Goal: Information Seeking & Learning: Learn about a topic

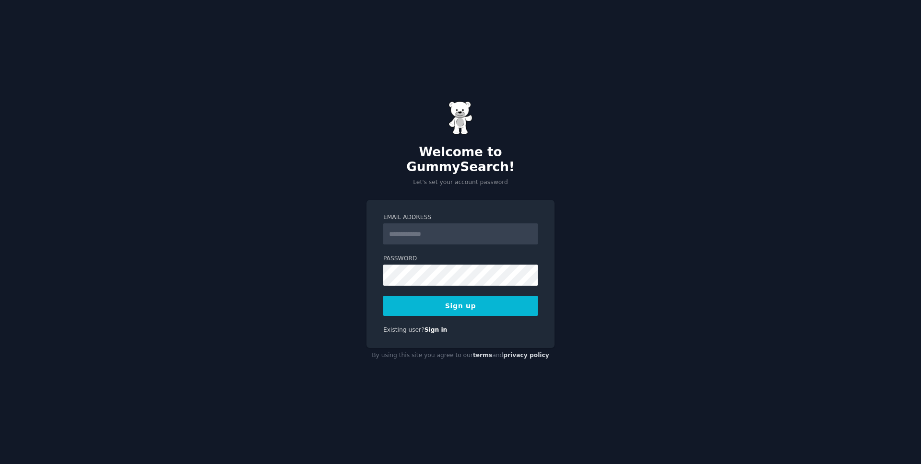
click at [425, 226] on input "Email Address" at bounding box center [460, 234] width 154 height 21
type input "**********"
click at [383, 296] on button "Sign up" at bounding box center [460, 306] width 154 height 20
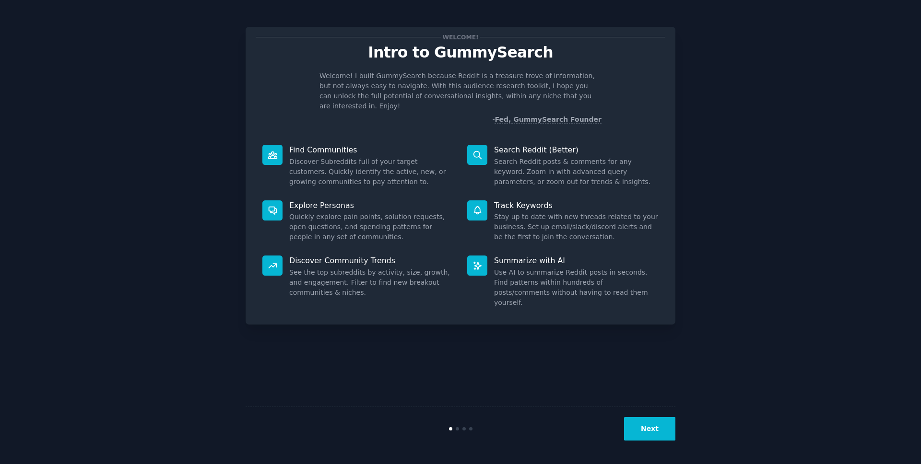
click at [664, 428] on button "Next" at bounding box center [649, 429] width 51 height 24
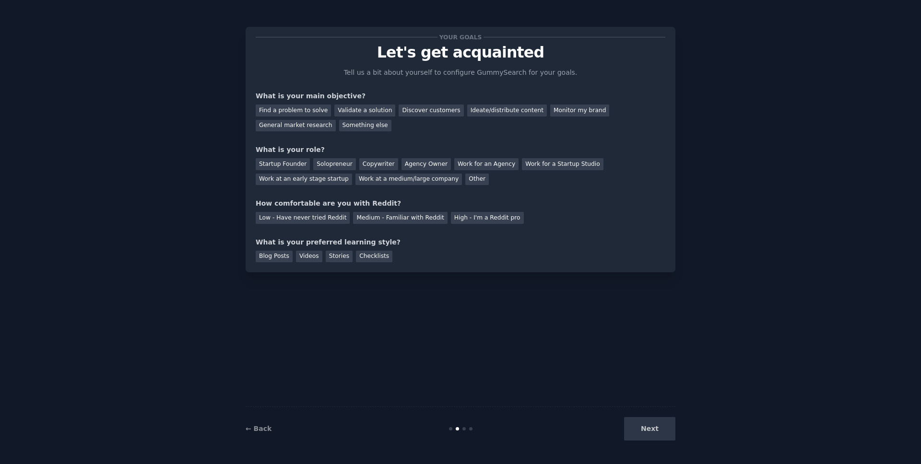
click at [664, 427] on div "Next" at bounding box center [603, 429] width 143 height 24
click at [654, 432] on div "Next" at bounding box center [603, 429] width 143 height 24
drag, startPoint x: 515, startPoint y: 274, endPoint x: 490, endPoint y: 248, distance: 36.3
click at [510, 270] on div "Your goals Let's get acquainted Tell us a bit about yourself to configure Gummy…" at bounding box center [461, 231] width 430 height 437
click at [317, 111] on div "Find a problem to solve" at bounding box center [293, 111] width 75 height 12
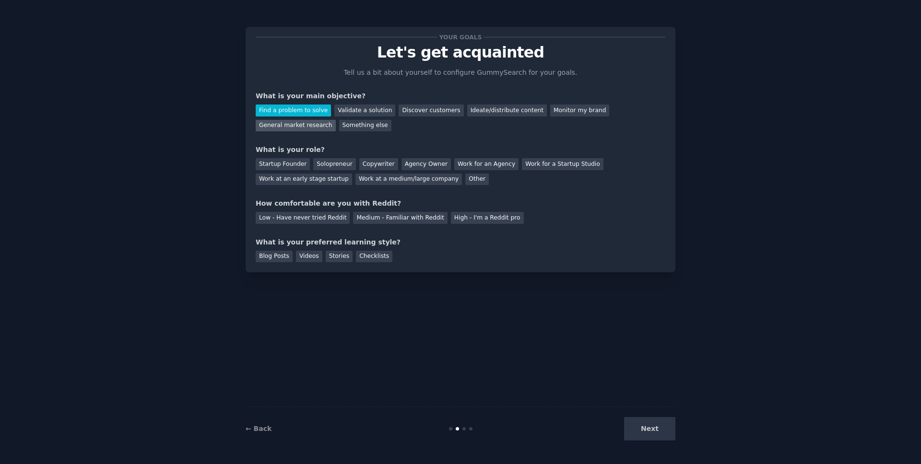
click at [320, 123] on div "General market research" at bounding box center [296, 126] width 80 height 12
click at [341, 163] on div "Solopreneur" at bounding box center [334, 164] width 42 height 12
click at [356, 221] on div "Medium - Familiar with Reddit" at bounding box center [400, 218] width 94 height 12
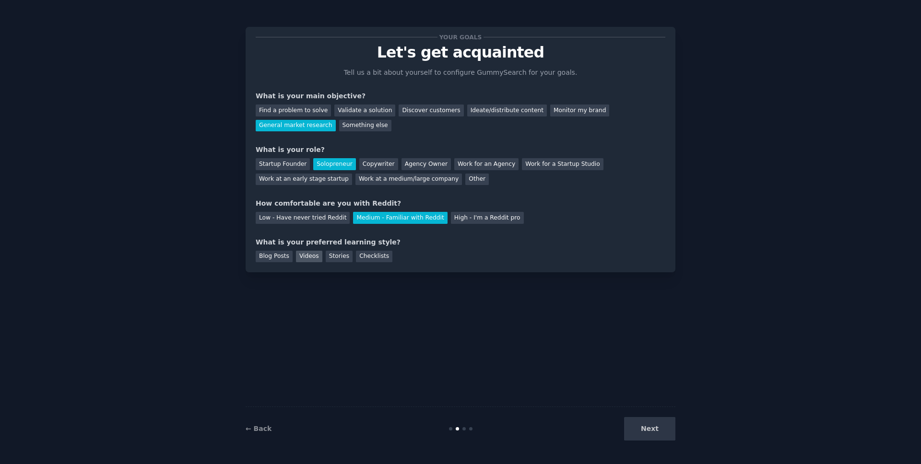
click at [310, 259] on div "Videos" at bounding box center [309, 257] width 26 height 12
click at [648, 427] on button "Next" at bounding box center [649, 429] width 51 height 24
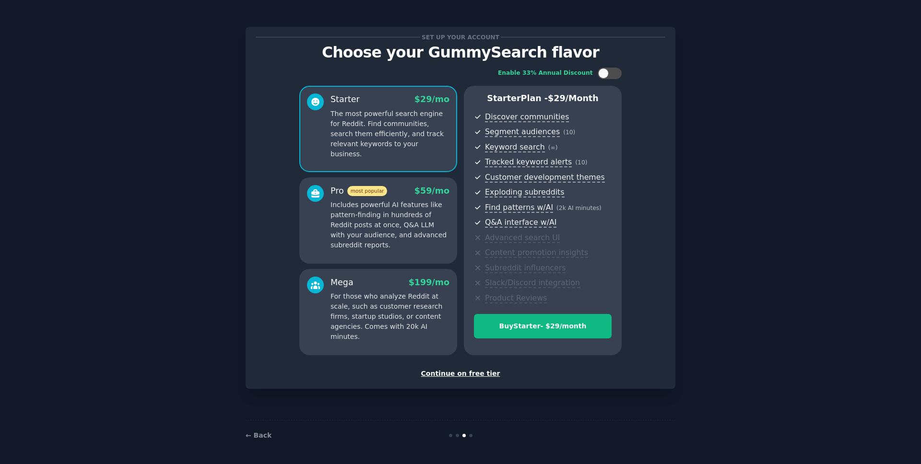
click at [483, 373] on div "Continue on free tier" at bounding box center [461, 374] width 410 height 10
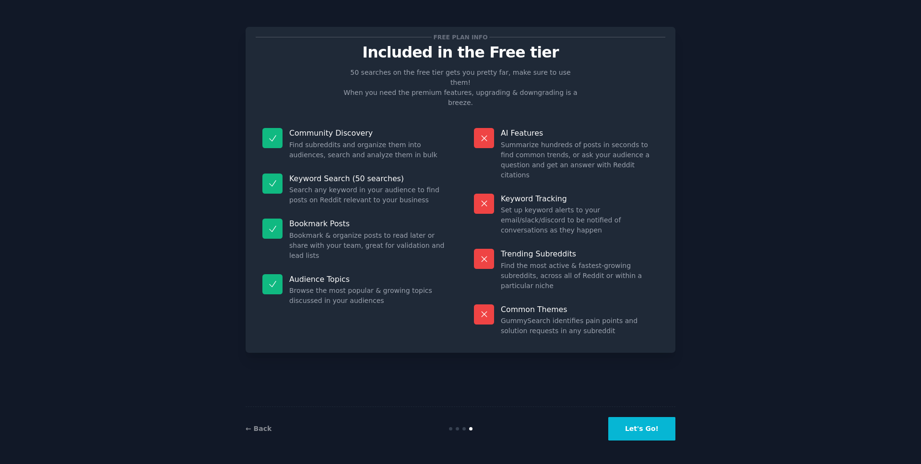
click at [658, 428] on button "Let's Go!" at bounding box center [641, 429] width 67 height 24
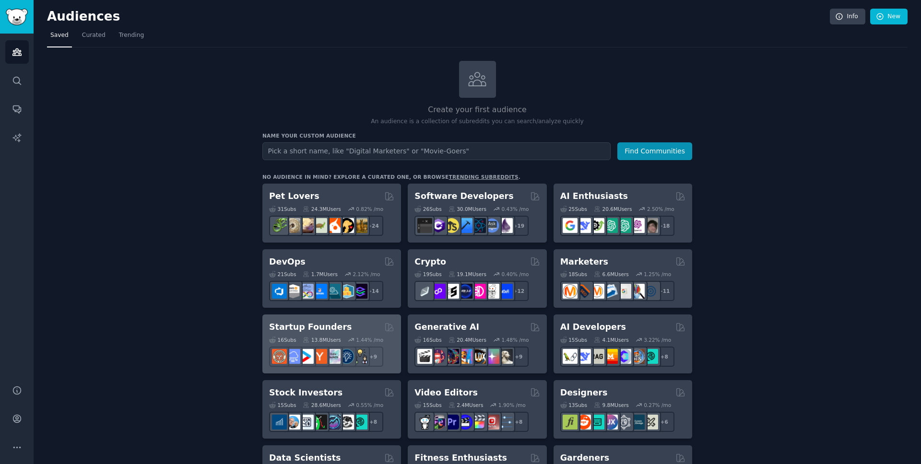
click at [325, 323] on h2 "Startup Founders" at bounding box center [310, 327] width 83 height 12
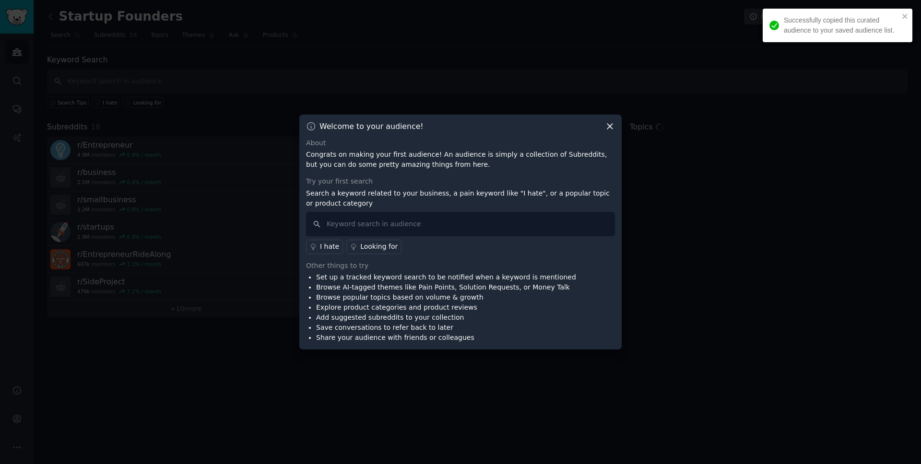
click at [611, 125] on icon at bounding box center [609, 126] width 5 height 5
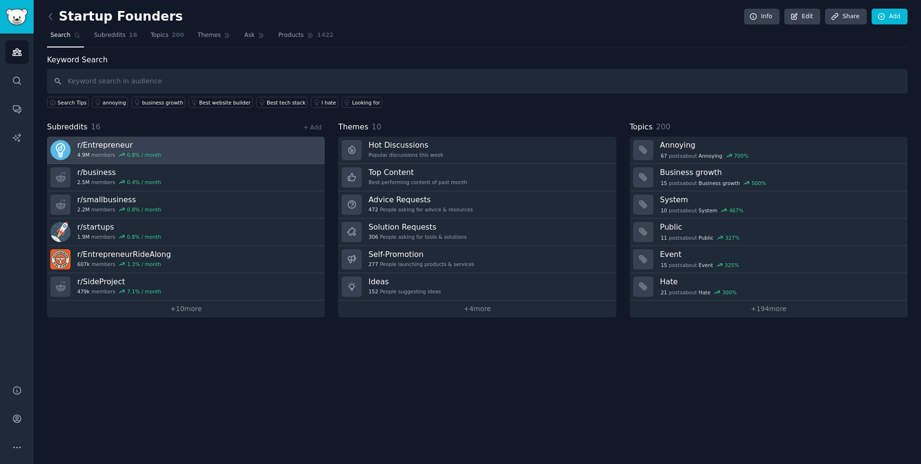
click at [215, 162] on link "r/ Entrepreneur 4.9M members 0.8 % / month" at bounding box center [186, 150] width 278 height 27
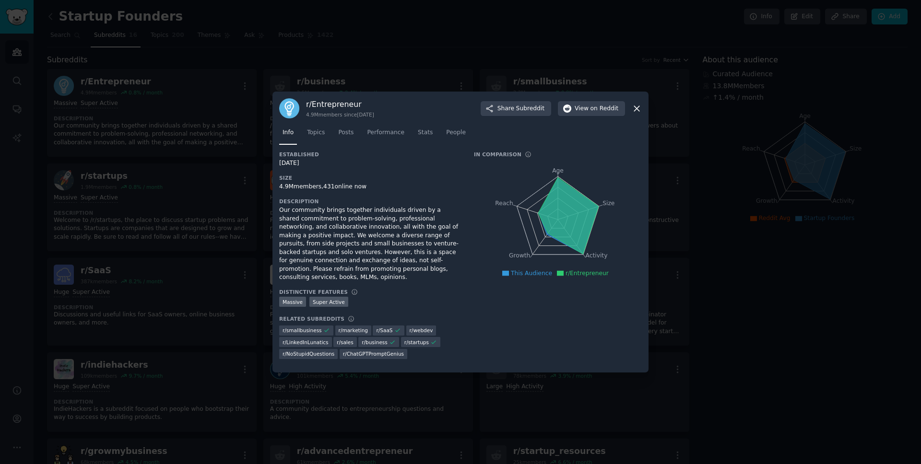
click at [637, 110] on icon at bounding box center [637, 109] width 10 height 10
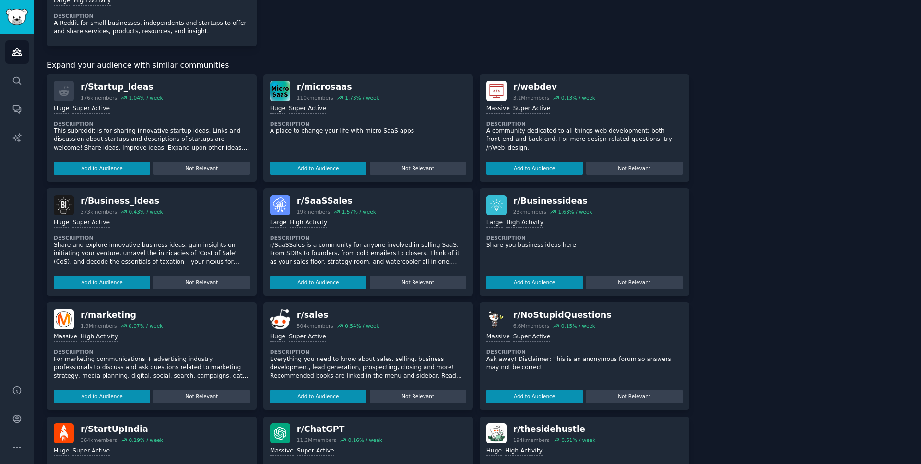
scroll to position [235, 0]
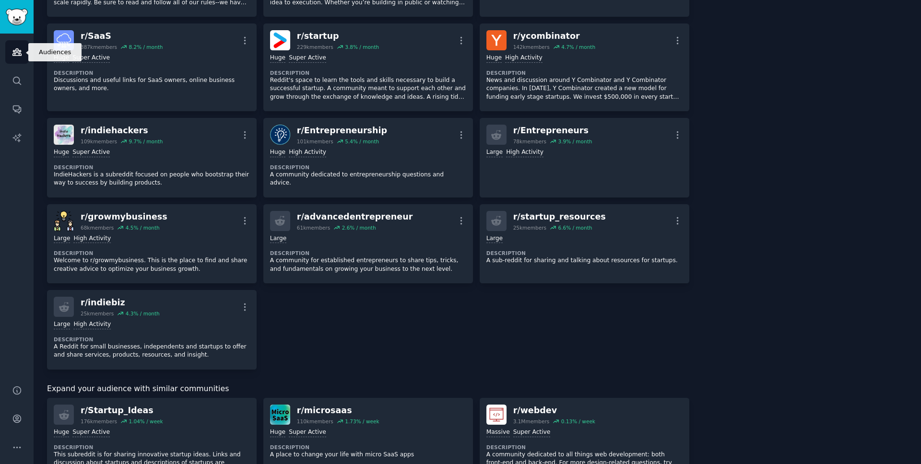
click at [11, 48] on link "Audiences" at bounding box center [17, 52] width 24 height 24
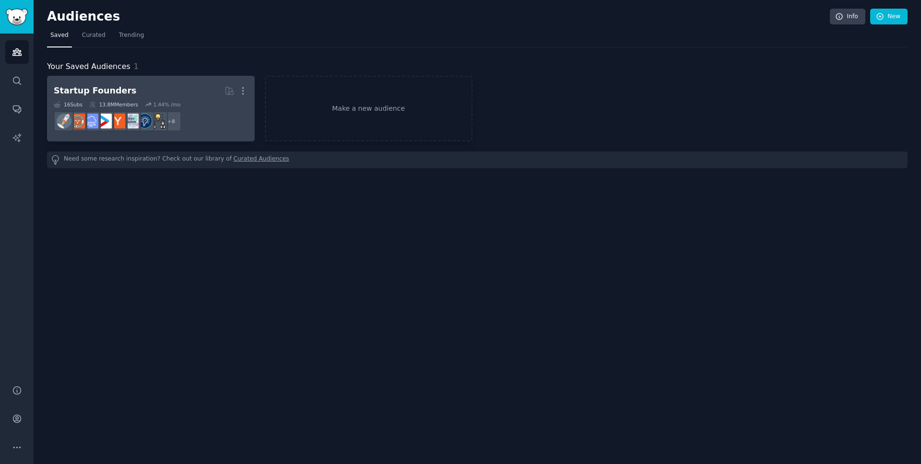
click at [110, 91] on div "Startup Founders" at bounding box center [95, 91] width 83 height 12
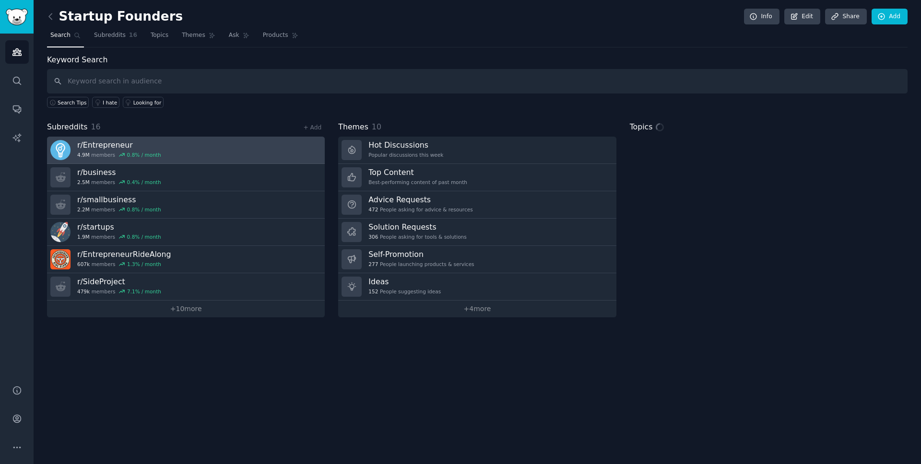
click at [125, 142] on h3 "r/ Entrepreneur" at bounding box center [119, 145] width 84 height 10
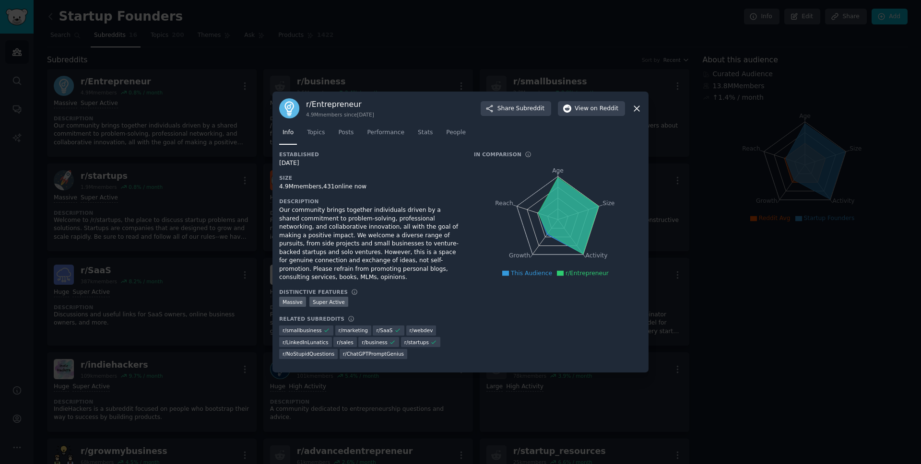
click at [637, 113] on icon at bounding box center [637, 109] width 10 height 10
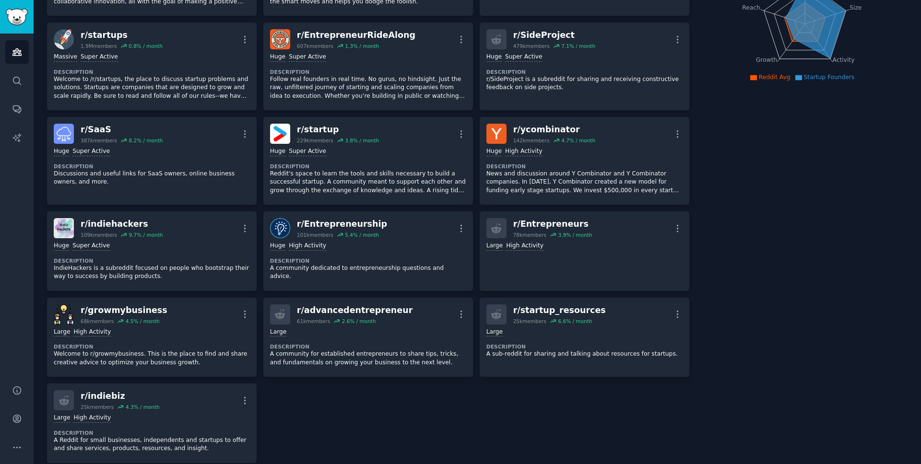
scroll to position [143, 0]
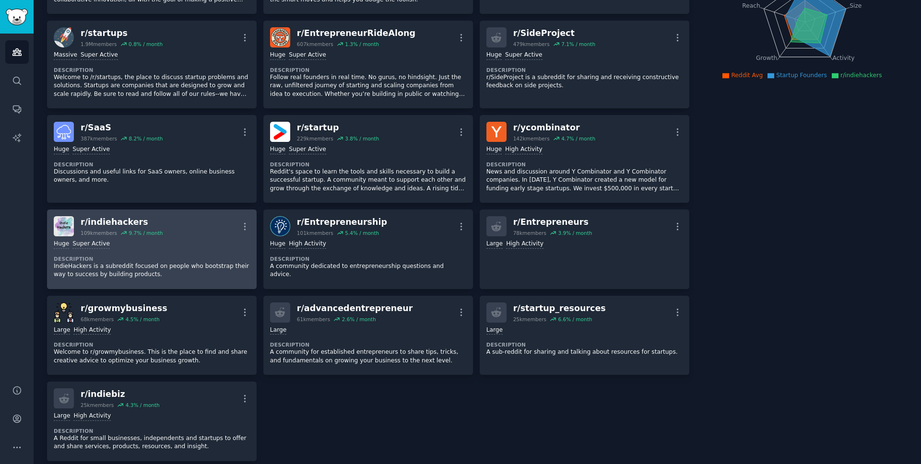
click at [127, 221] on div "r/ indiehackers" at bounding box center [122, 222] width 82 height 12
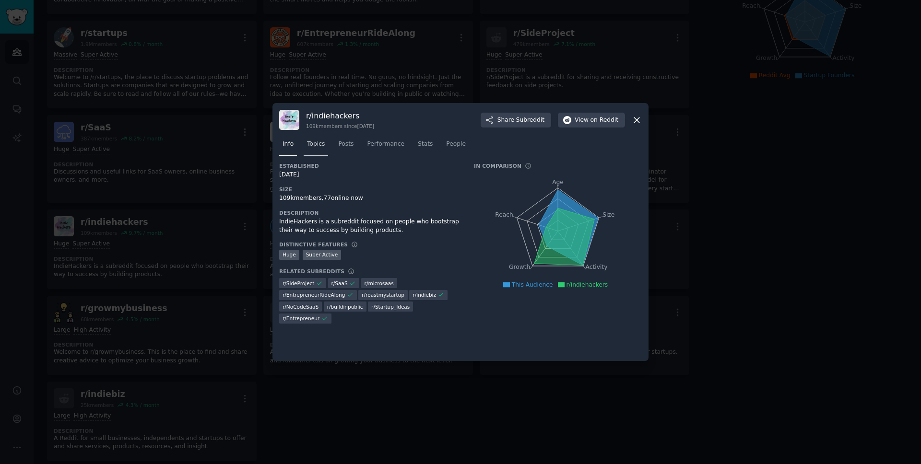
click at [318, 151] on link "Topics" at bounding box center [316, 147] width 24 height 20
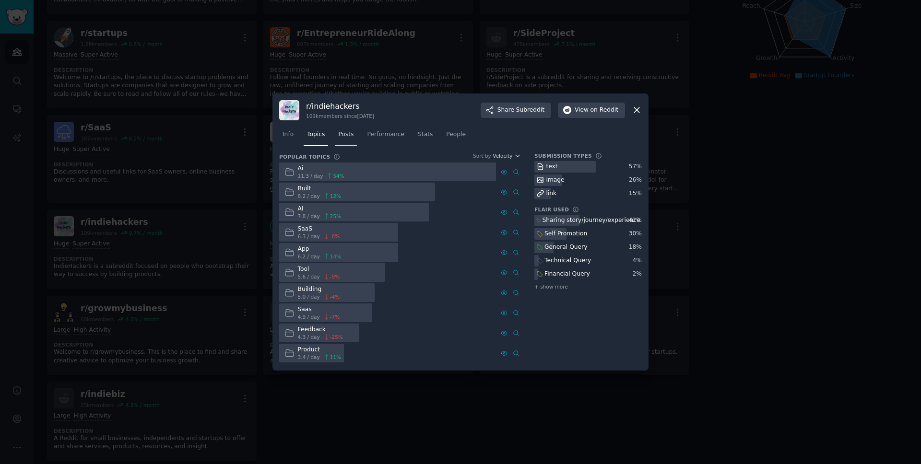
click at [346, 136] on span "Posts" at bounding box center [345, 134] width 15 height 9
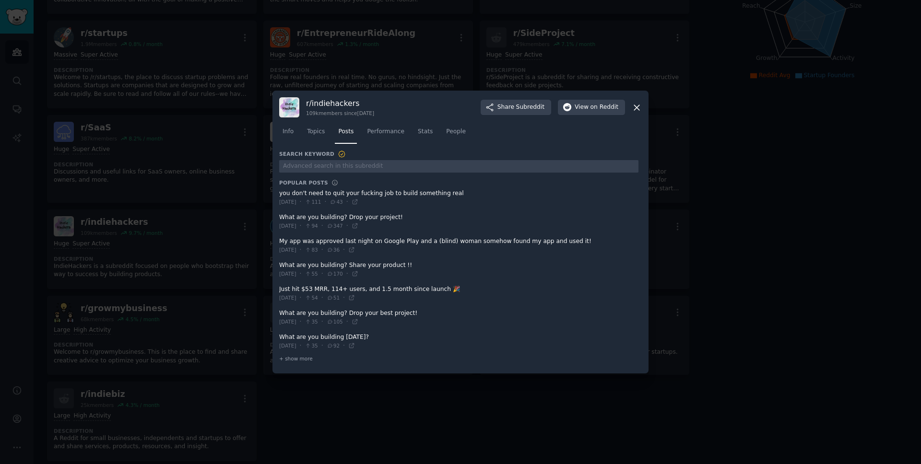
click at [708, 123] on div at bounding box center [460, 232] width 921 height 464
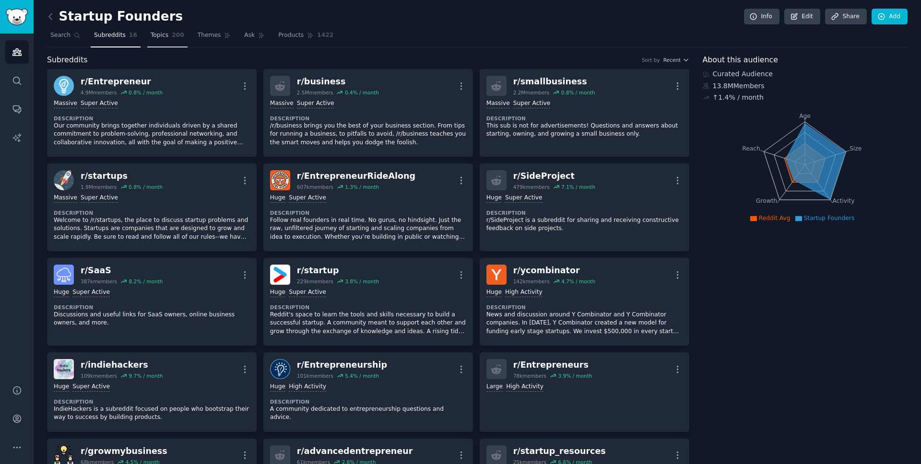
click at [155, 36] on span "Topics" at bounding box center [160, 35] width 18 height 9
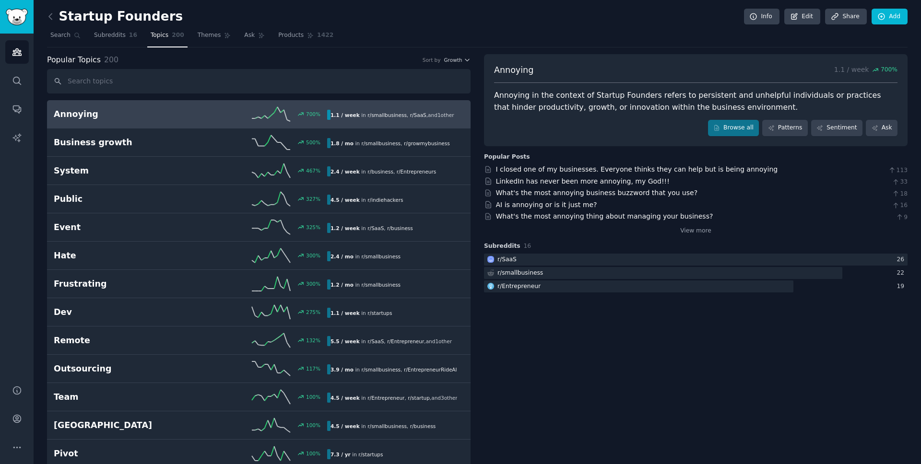
click at [173, 113] on h2 "Annoying" at bounding box center [122, 114] width 137 height 12
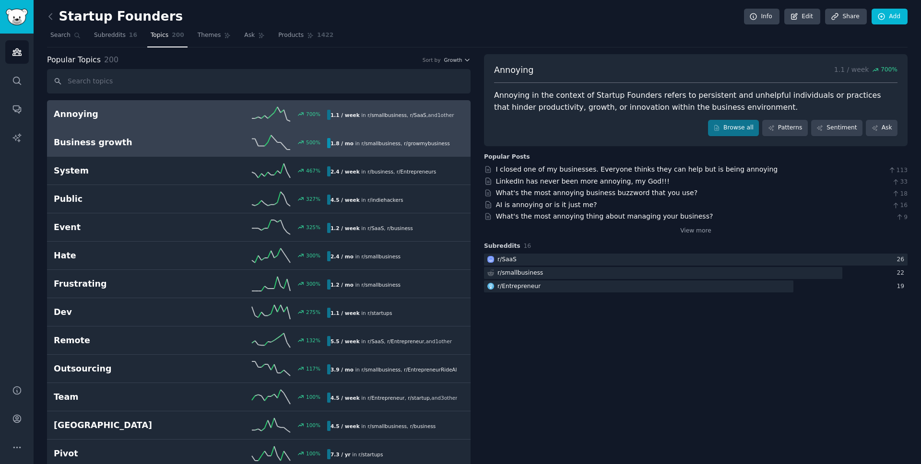
click at [142, 150] on link "Business growth 500 % 1.8 / mo in r/ smallbusiness , r/ growmybusiness" at bounding box center [259, 143] width 424 height 28
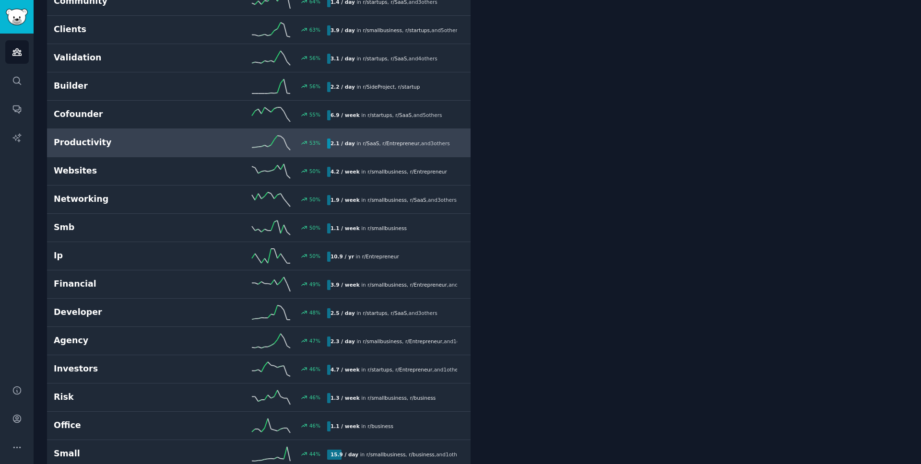
scroll to position [1035, 0]
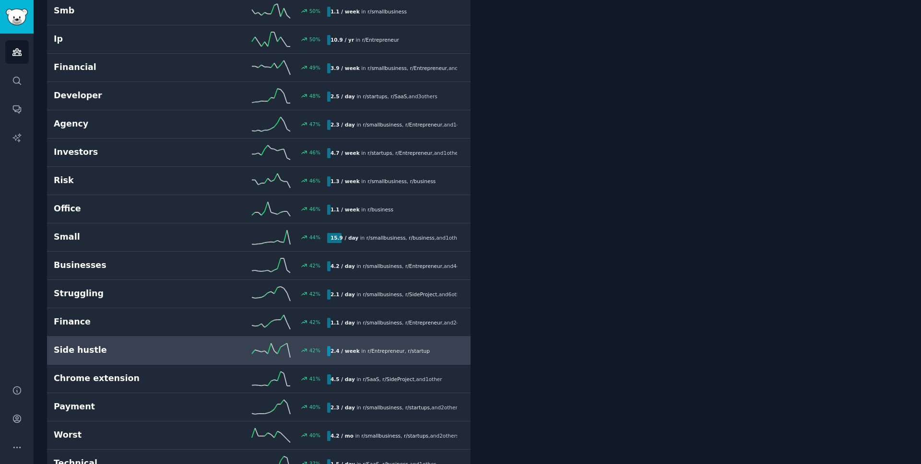
click at [243, 361] on link "Side hustle 42 % 2.4 / week in r/ Entrepreneur , r/ startup" at bounding box center [259, 351] width 424 height 28
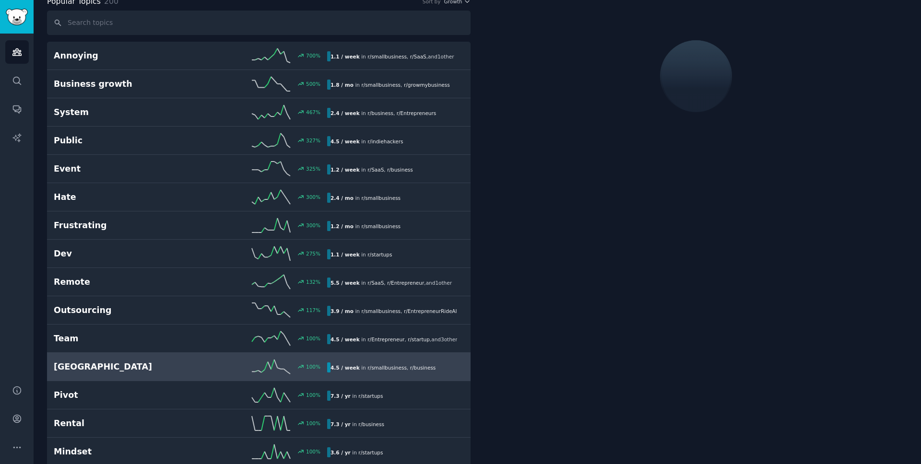
scroll to position [54, 0]
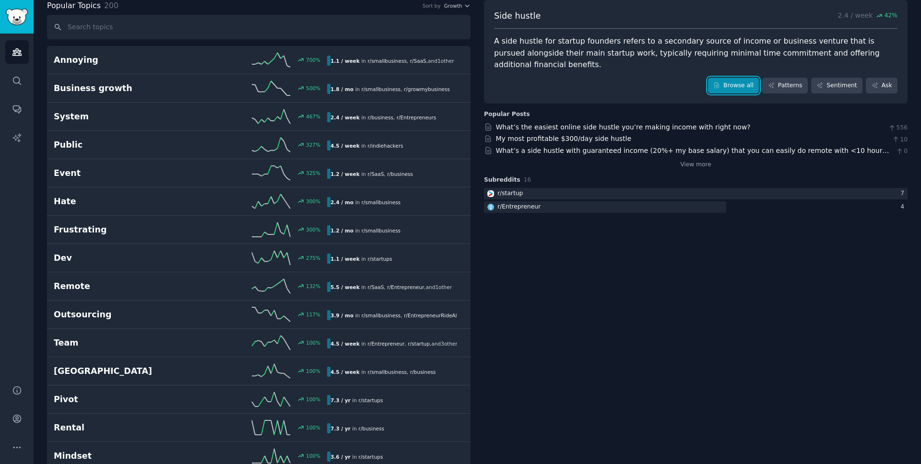
click at [734, 80] on link "Browse all" at bounding box center [733, 86] width 51 height 16
